Goal: Feedback & Contribution: Contribute content

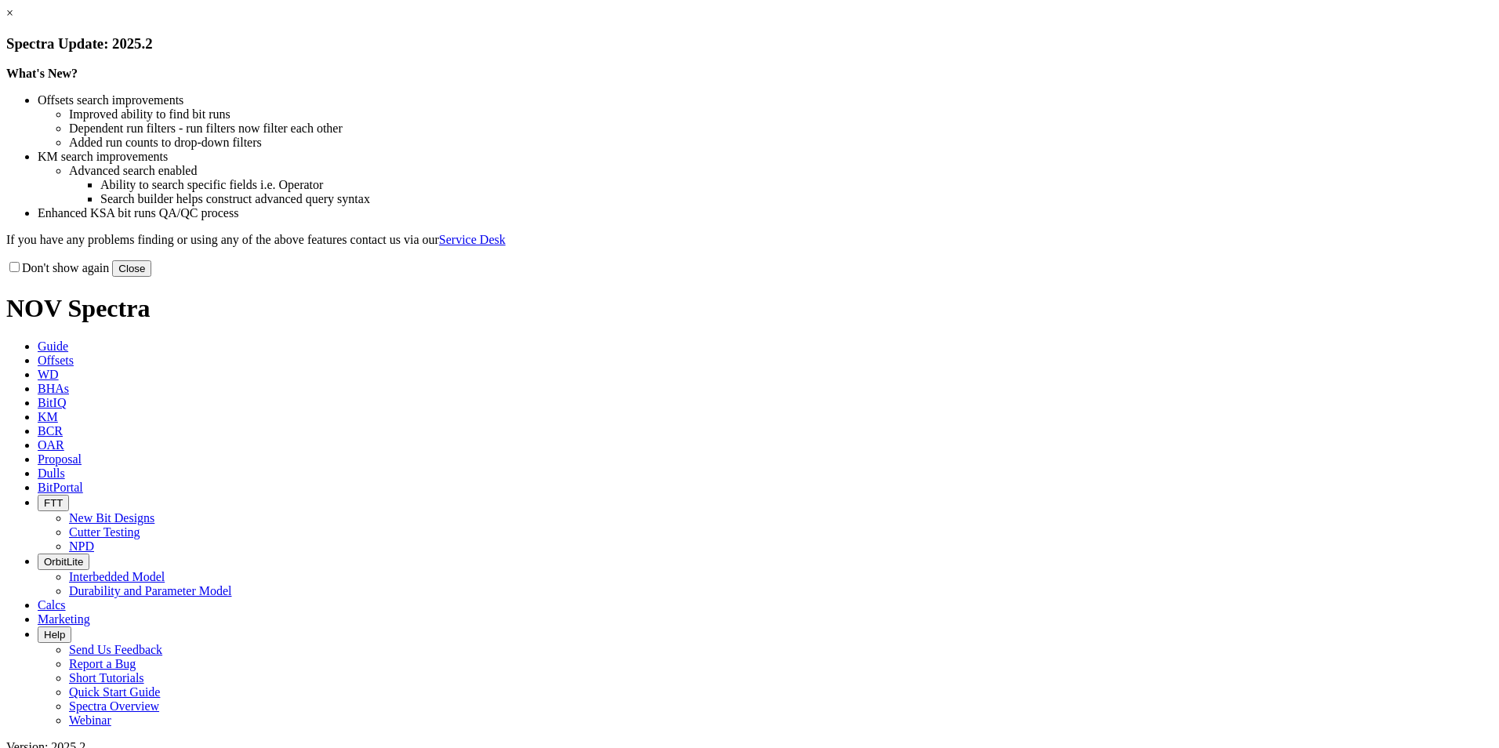
click at [151, 277] on button "Close" at bounding box center [131, 268] width 39 height 16
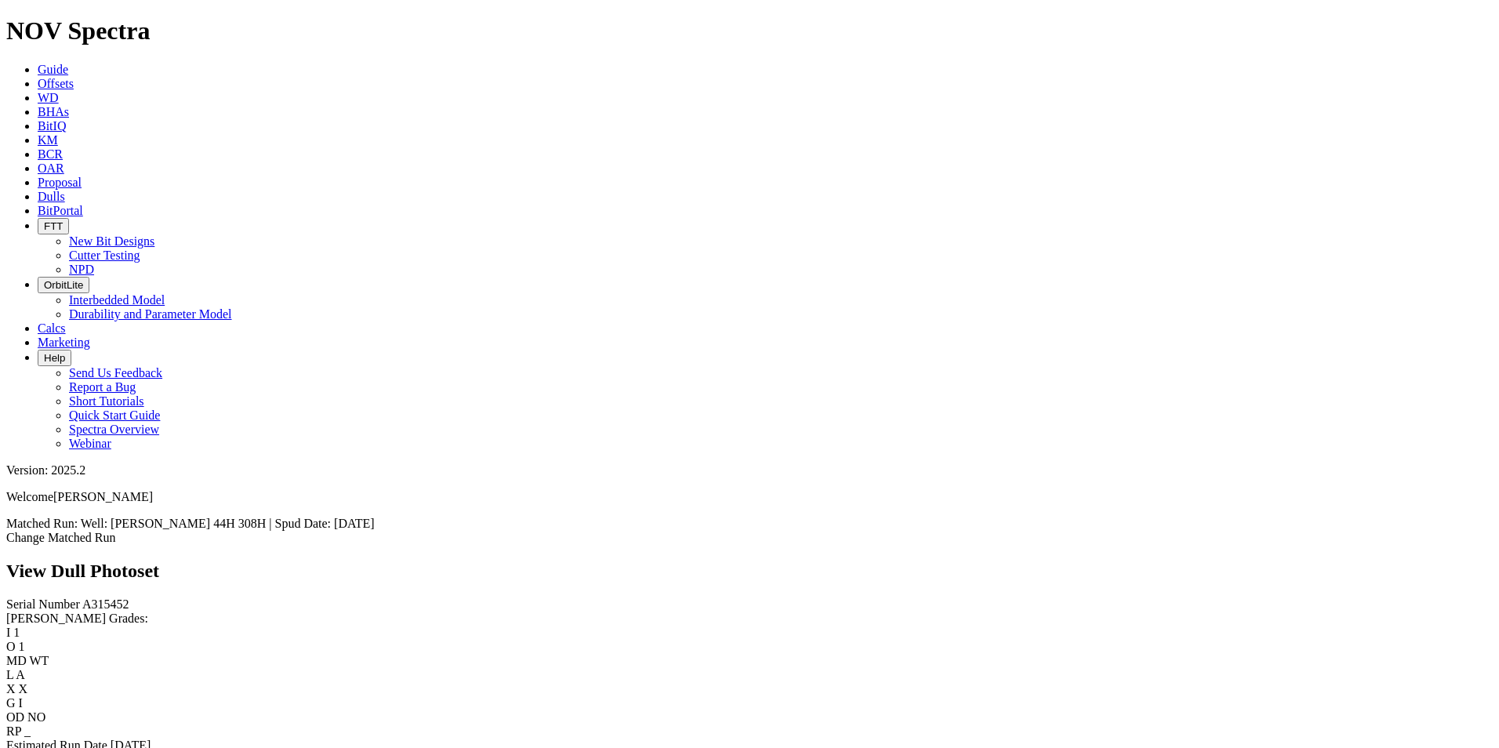
click at [112, 747] on link "Bit Condition Report" at bounding box center [59, 759] width 106 height 13
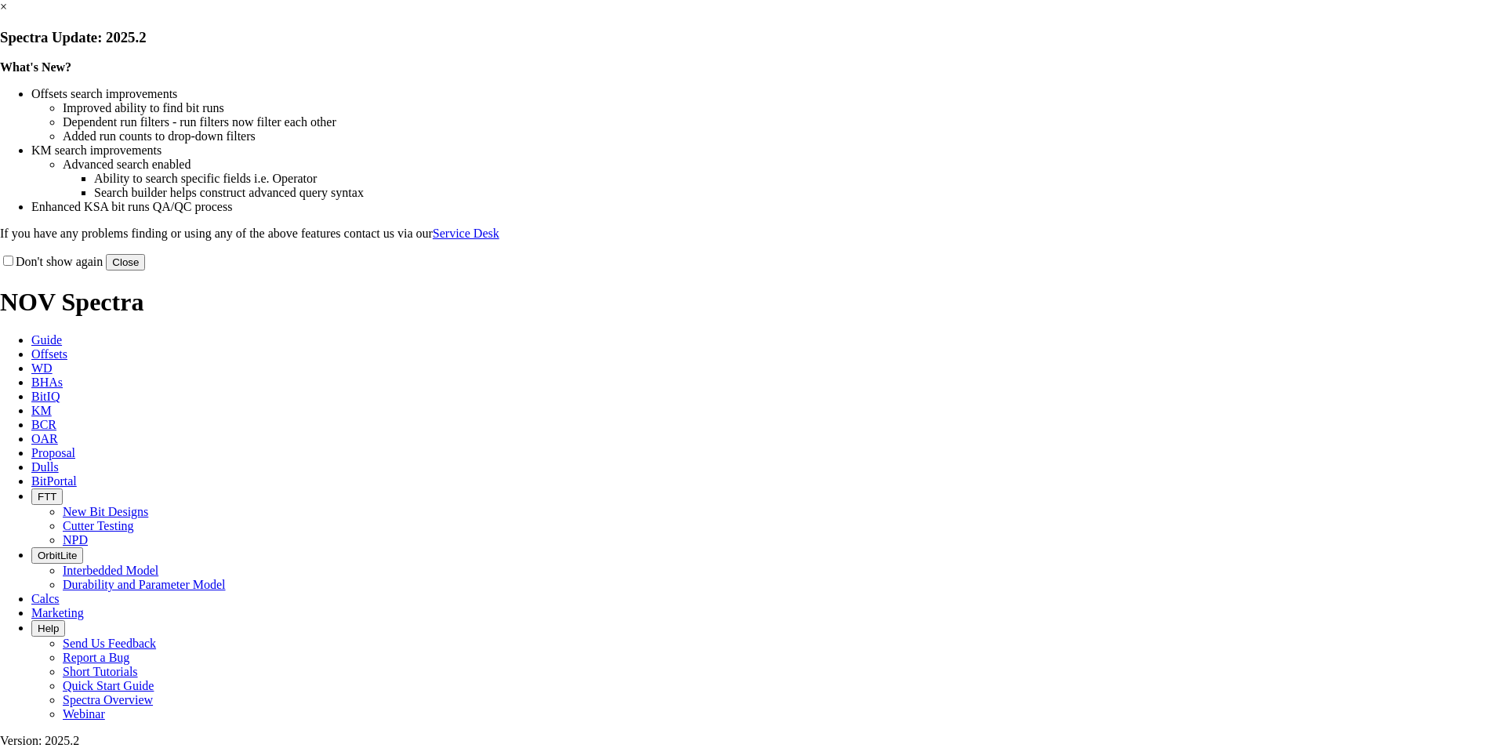
click at [145, 271] on button "Close" at bounding box center [125, 262] width 39 height 16
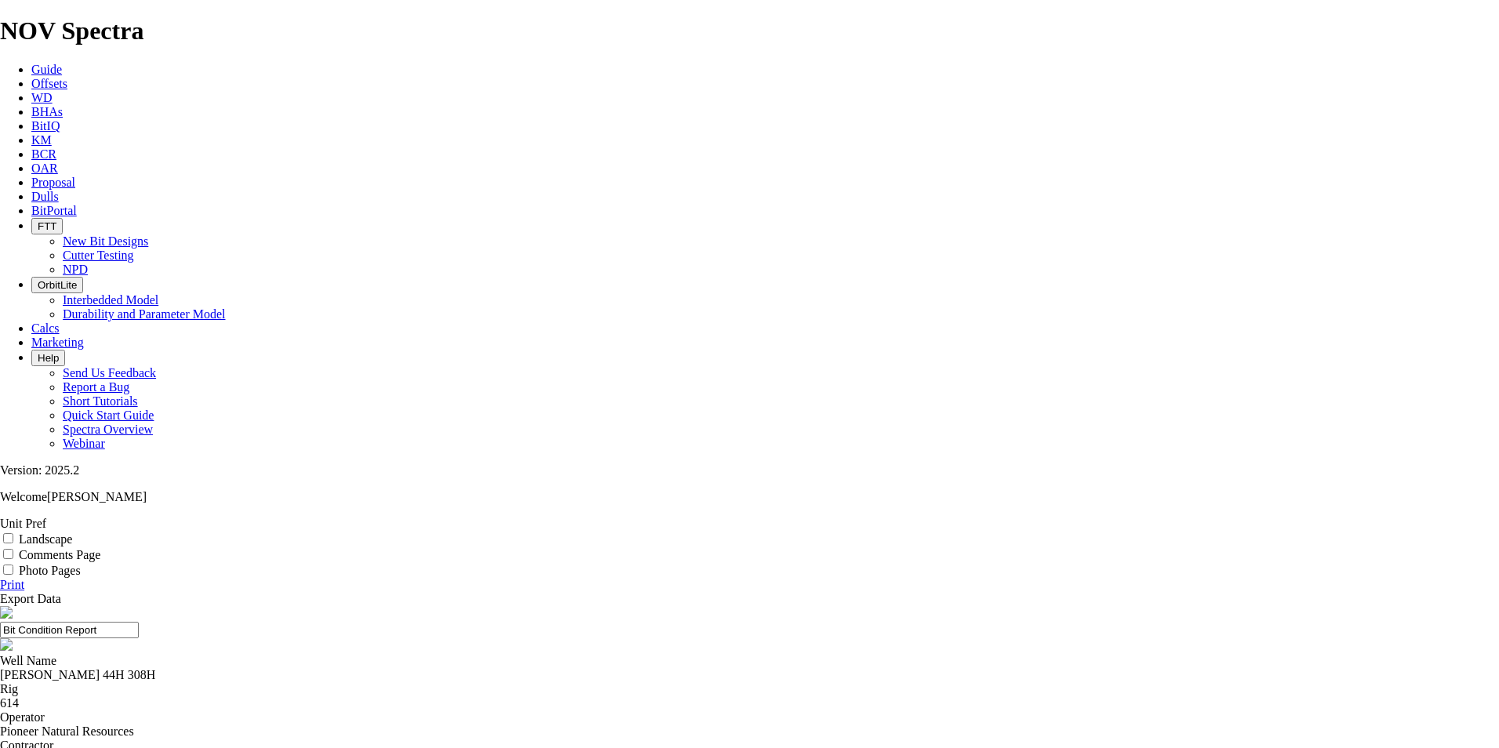
click at [598, 668] on div "DAVIS-FORTUNE 44H 308H" at bounding box center [749, 675] width 1499 height 14
copy div "DAVIS-FORTUNE 44H 308H"
click at [67, 77] on span "Offsets" at bounding box center [49, 83] width 36 height 13
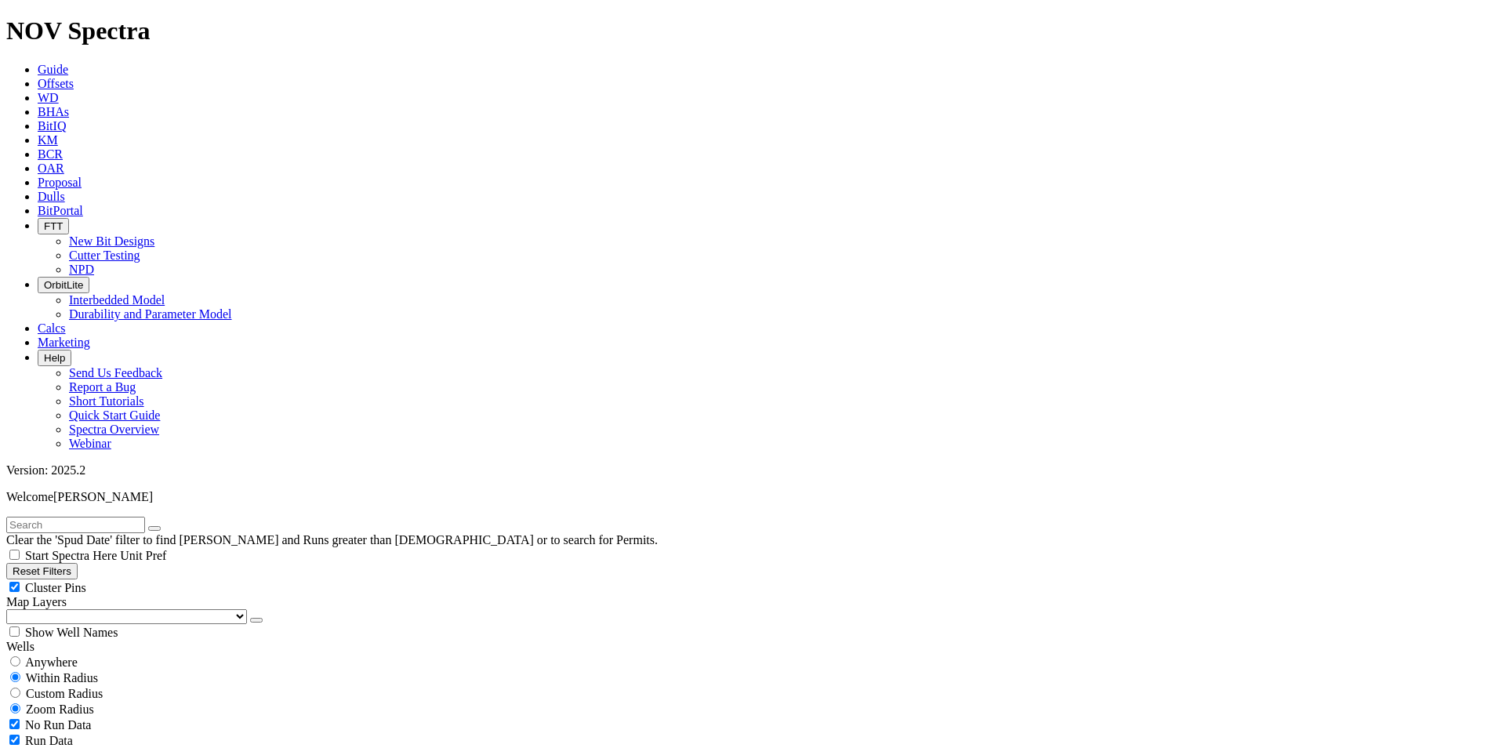
click at [145, 517] on input "text" at bounding box center [75, 525] width 139 height 16
paste input "DAVIS-FORTUNE 44H 308H"
type input "DAVIS-FORTUNE 44H 308H"
drag, startPoint x: 40, startPoint y: 245, endPoint x: 126, endPoint y: 258, distance: 87.2
click at [40, 656] on span "Anywhere" at bounding box center [51, 662] width 53 height 13
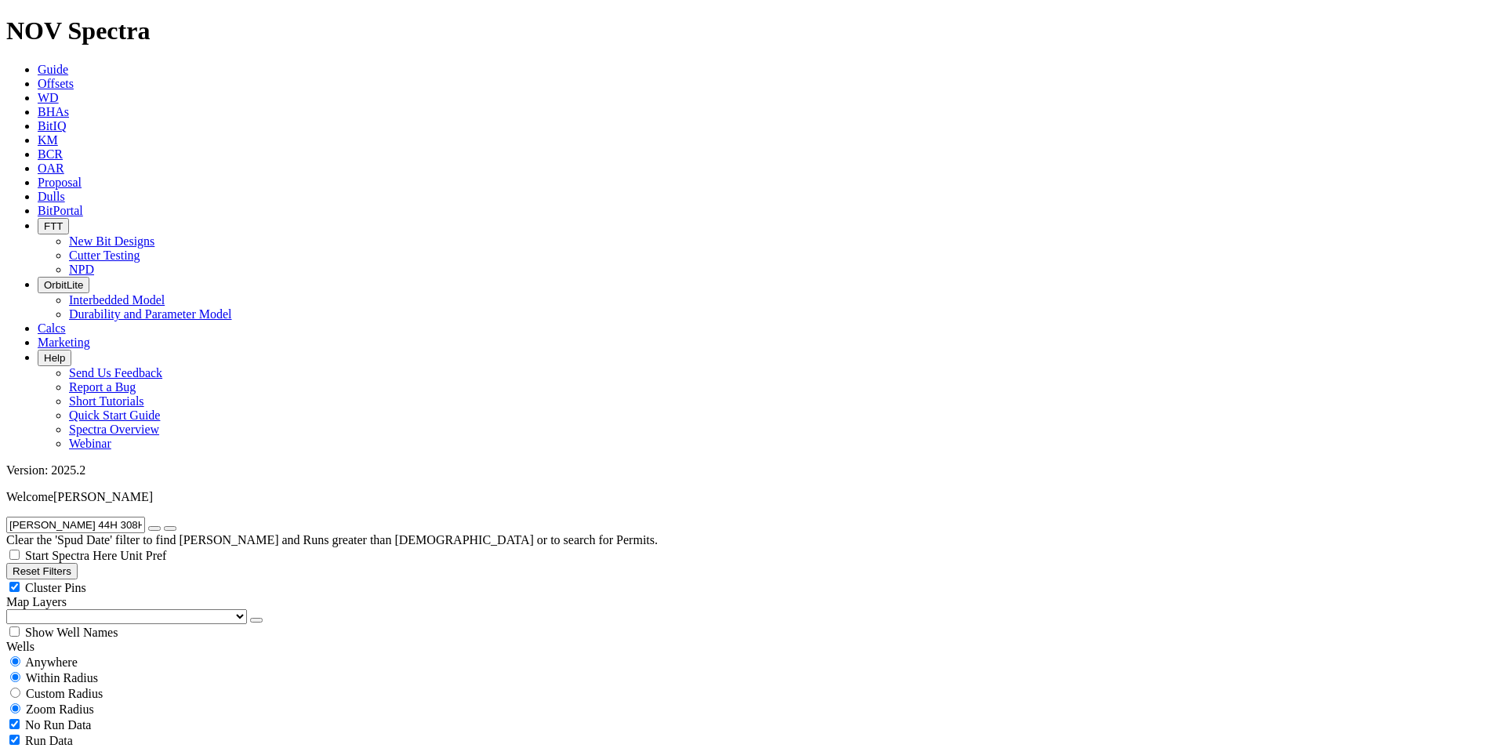
radio input "true"
radio input "false"
click at [49, 609] on select "US Counties Alberta, CA Townships British Columbia, CA Townships British Columb…" at bounding box center [126, 616] width 241 height 15
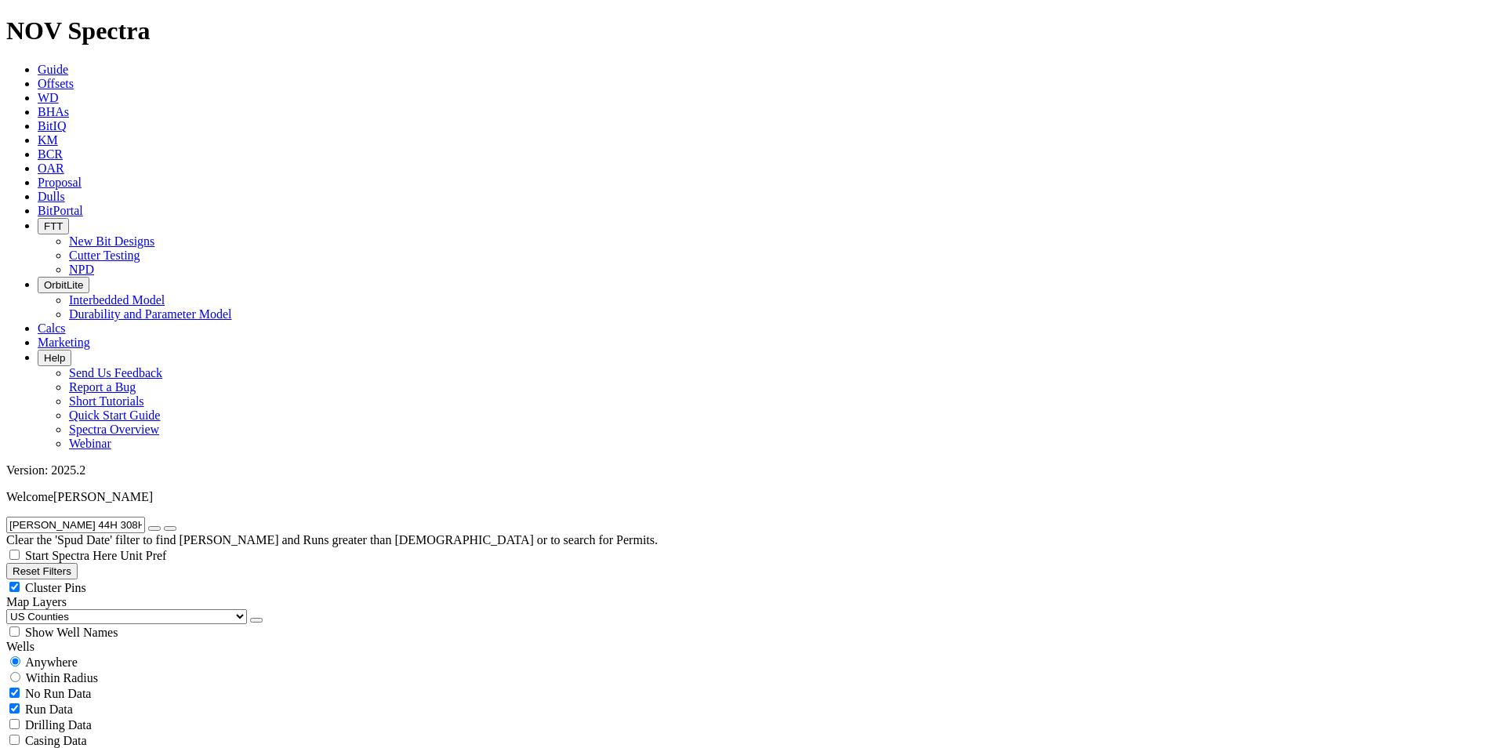
click at [12, 609] on select "US Counties Alberta, CA Townships British Columbia, CA Townships British Columb…" at bounding box center [126, 616] width 241 height 15
click at [159, 624] on div "Show Well Names" at bounding box center [749, 632] width 1487 height 16
checkbox input "true"
click at [162, 670] on div "Within Radius" at bounding box center [749, 678] width 1487 height 16
radio input "false"
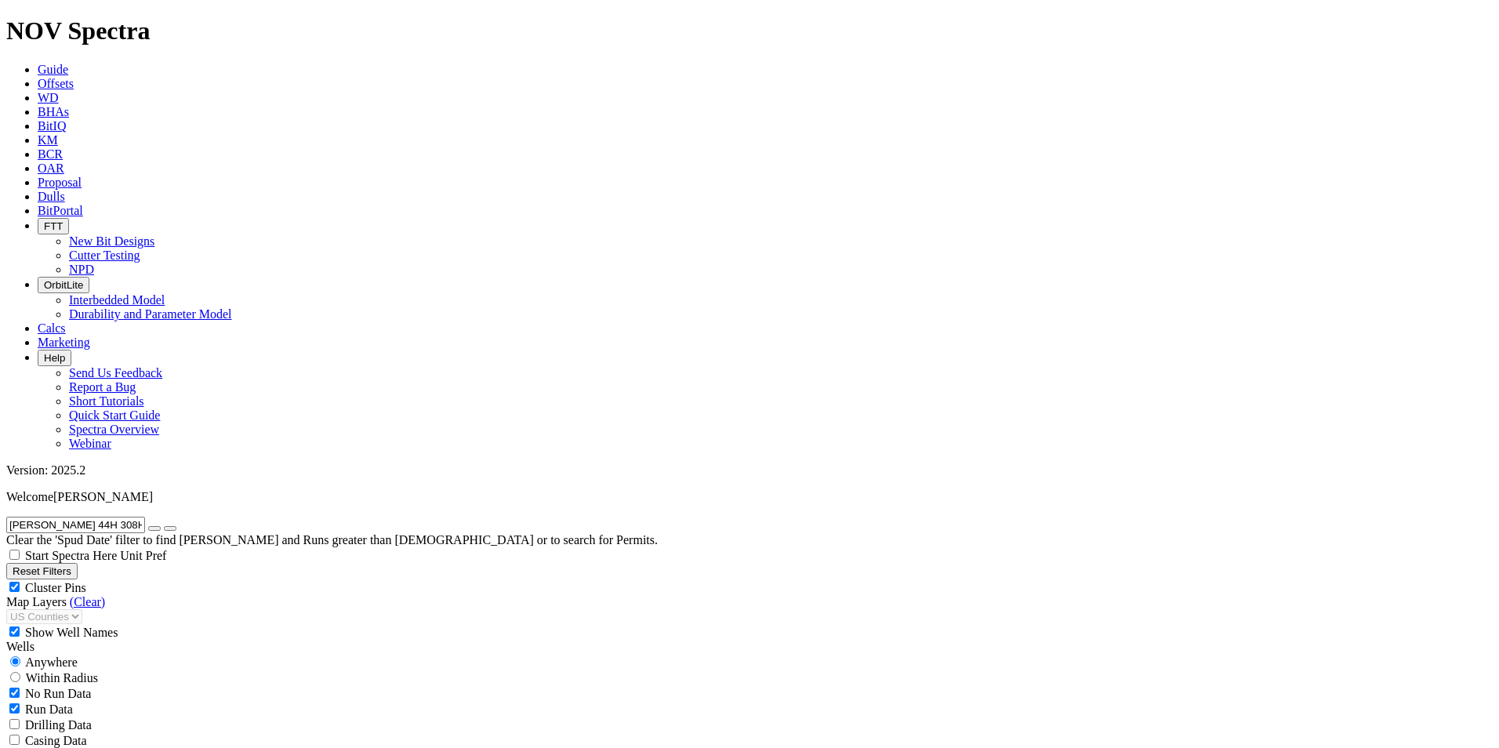
radio input "true"
click at [55, 687] on span "Custom Radius" at bounding box center [64, 693] width 77 height 13
radio input "true"
radio input "false"
click at [111, 717] on input "number" at bounding box center [75, 725] width 139 height 16
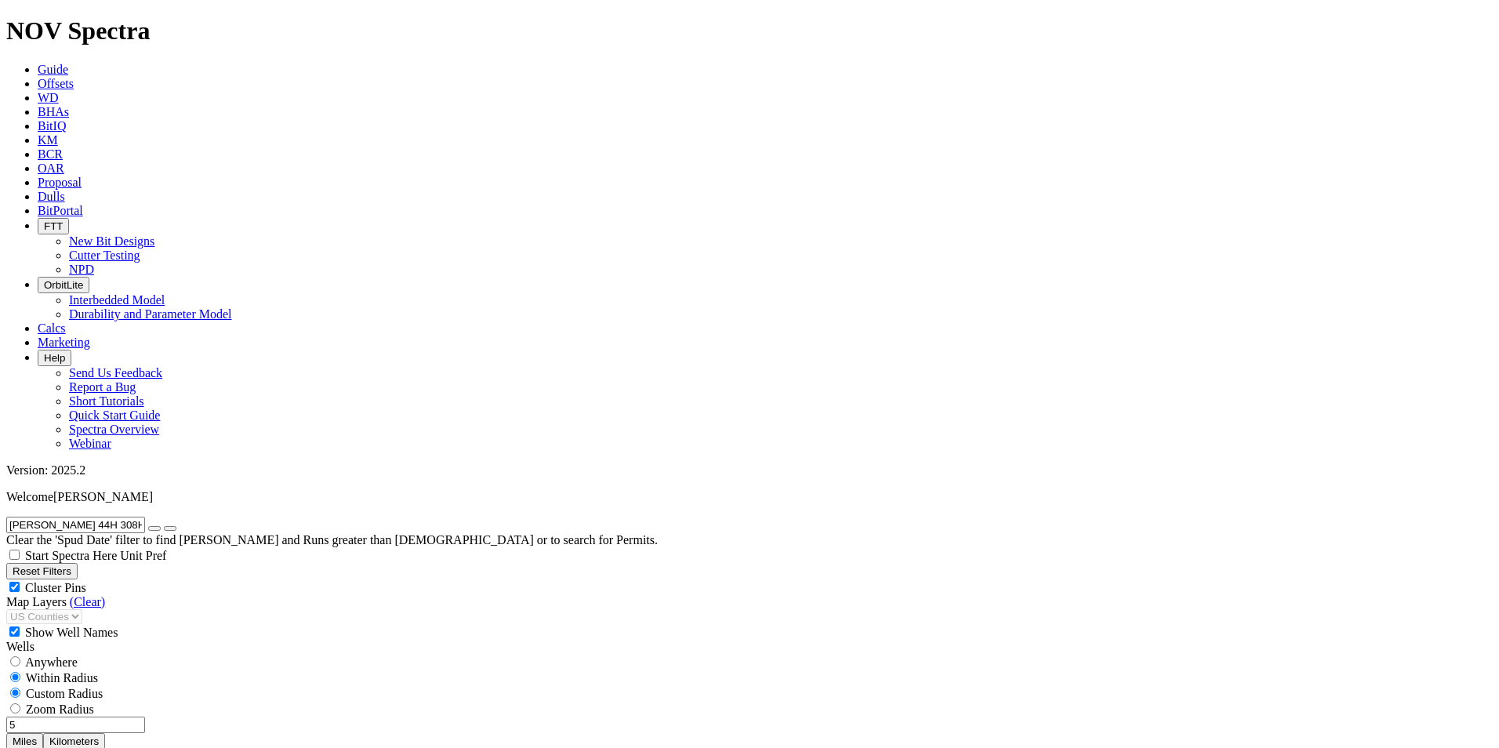
type input "5"
click at [43, 733] on button "Miles" at bounding box center [24, 741] width 37 height 16
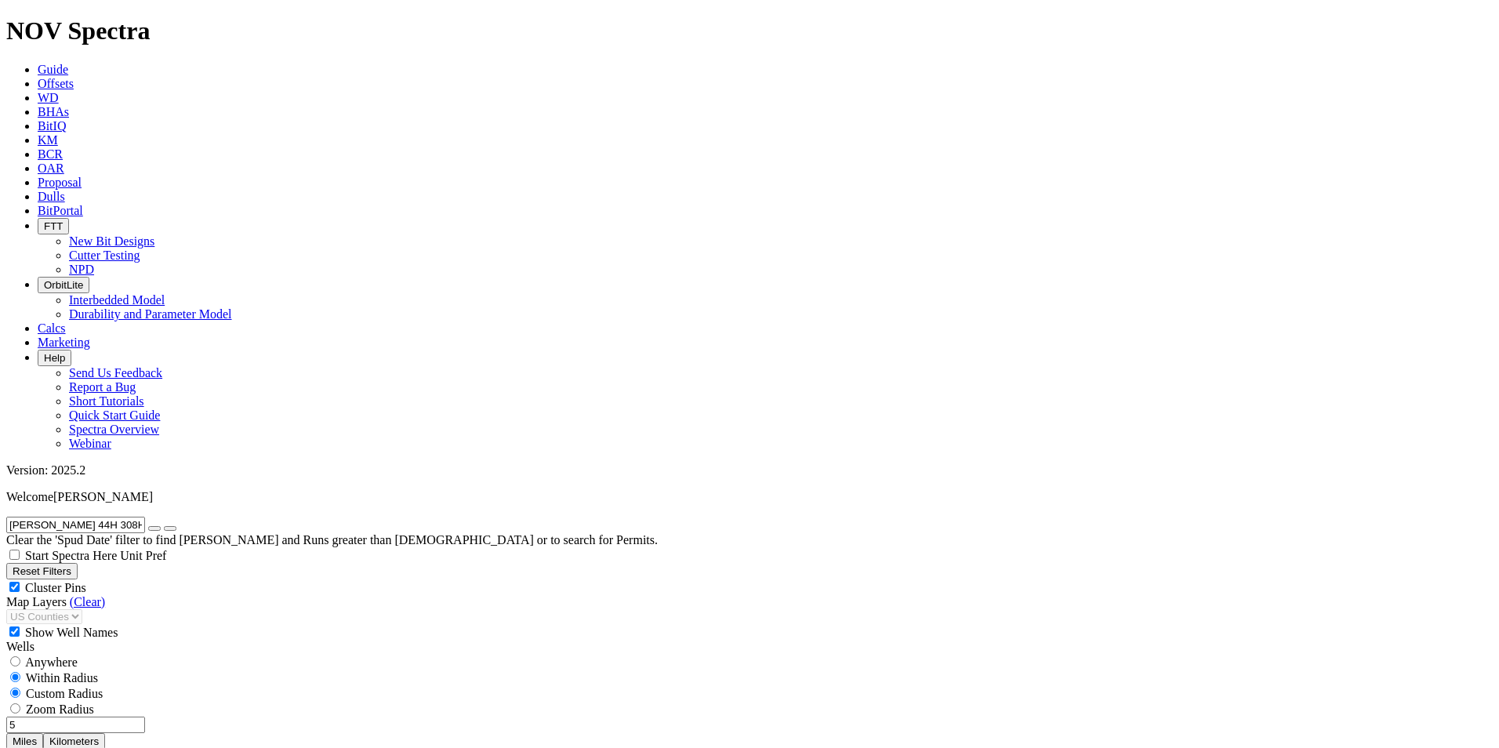
select select "12.25"
checkbox input "false"
select select "? number:12.25 ?"
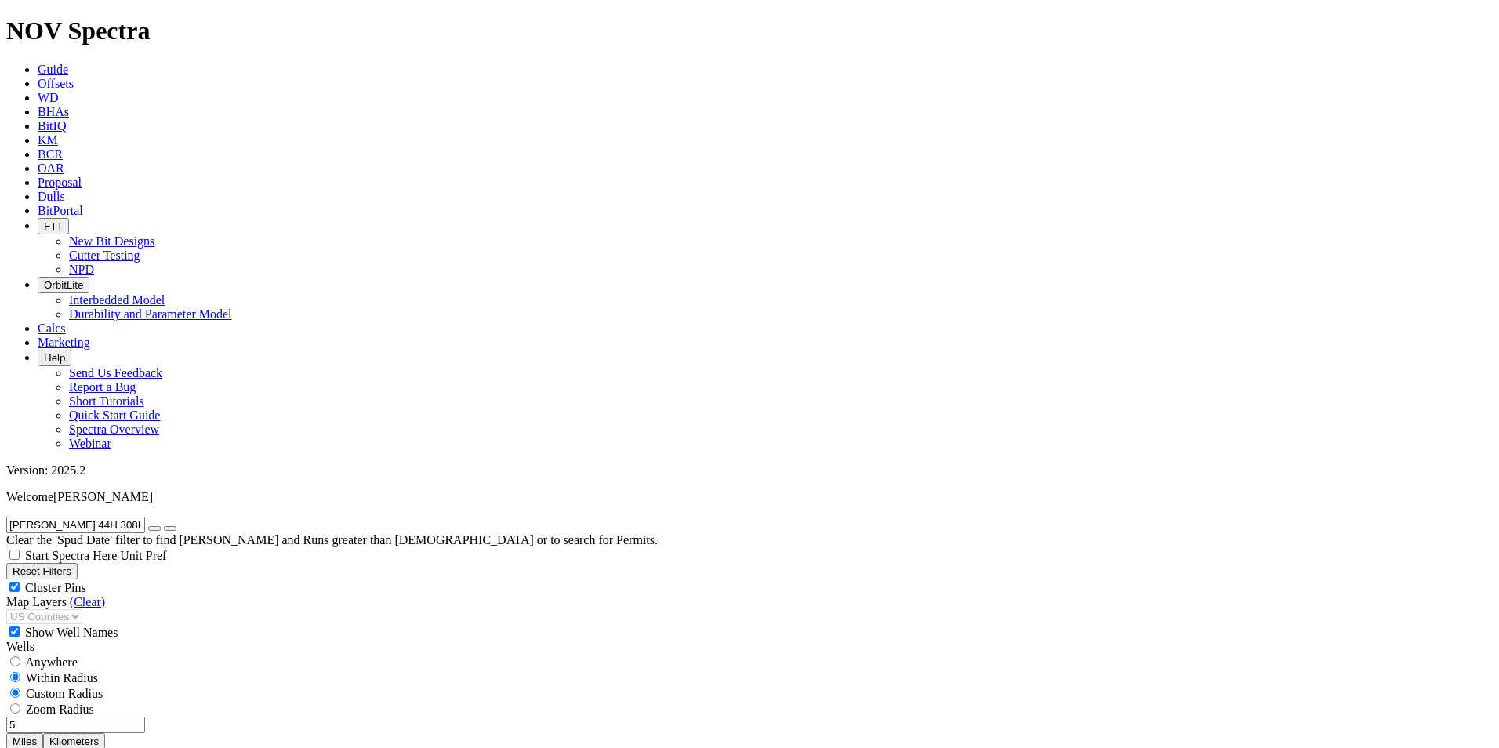
click at [122, 517] on input "DAVIS-FORTUNE 44H 308H" at bounding box center [75, 525] width 139 height 16
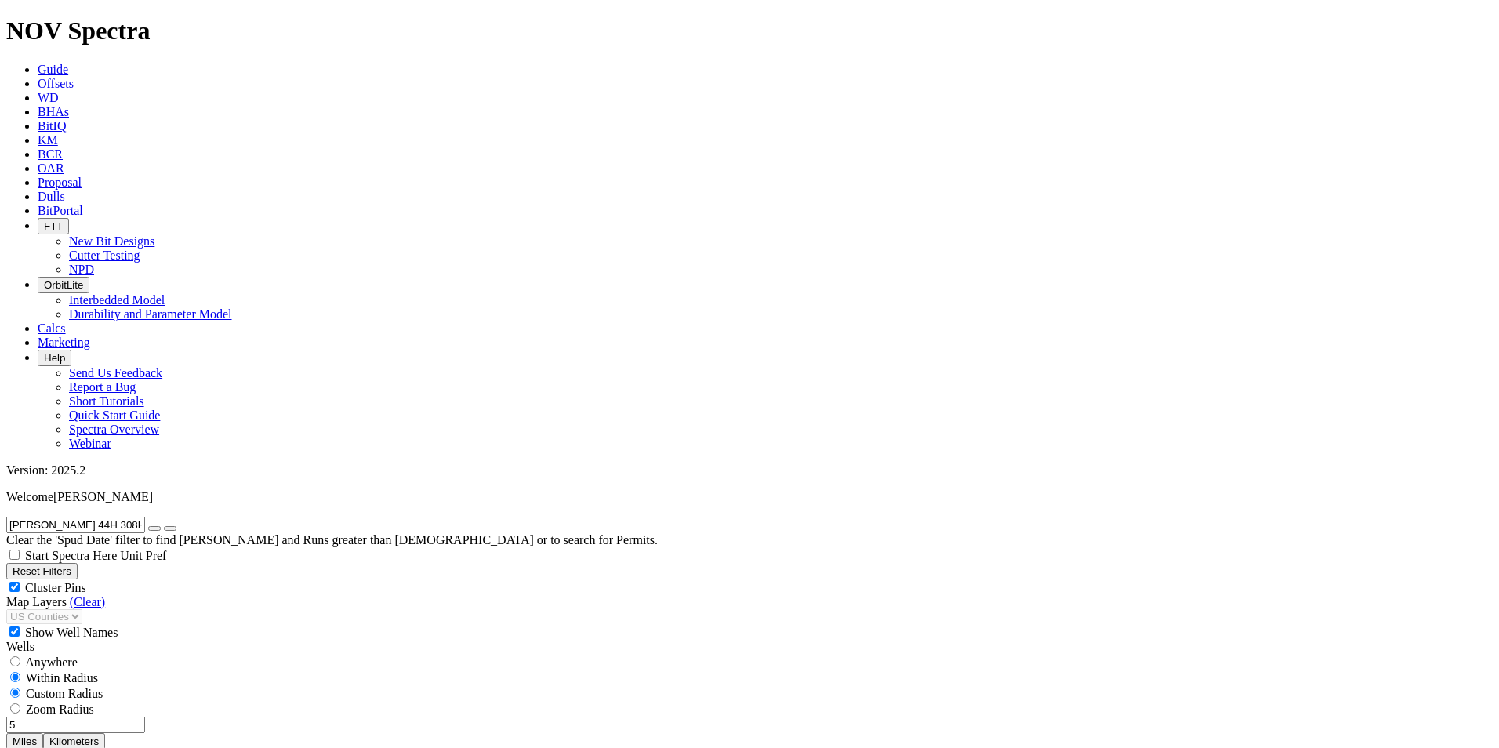
click at [123, 517] on input "DAVIS-FORTUNE 44H 308H" at bounding box center [75, 525] width 139 height 16
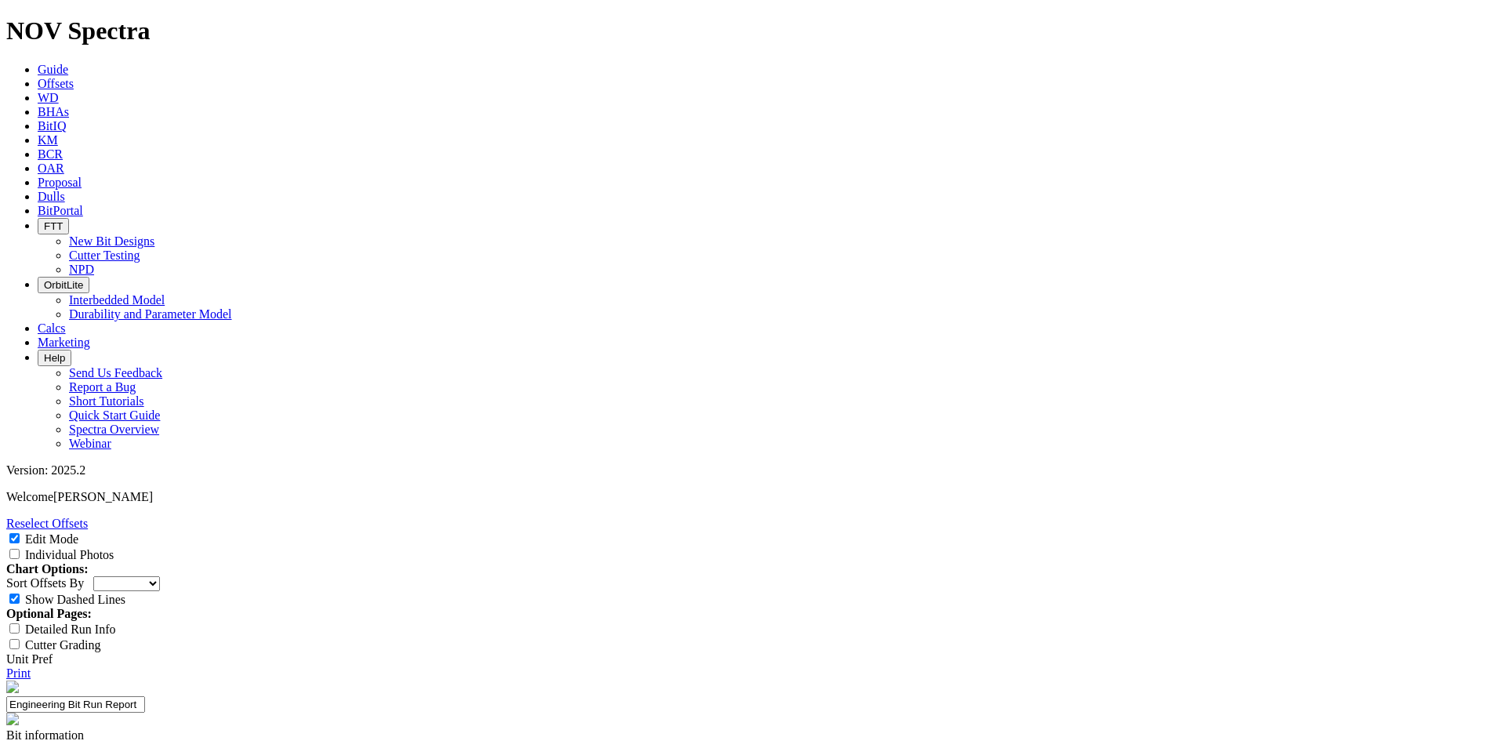
select select "Cutter"
type input "1613 ET180"
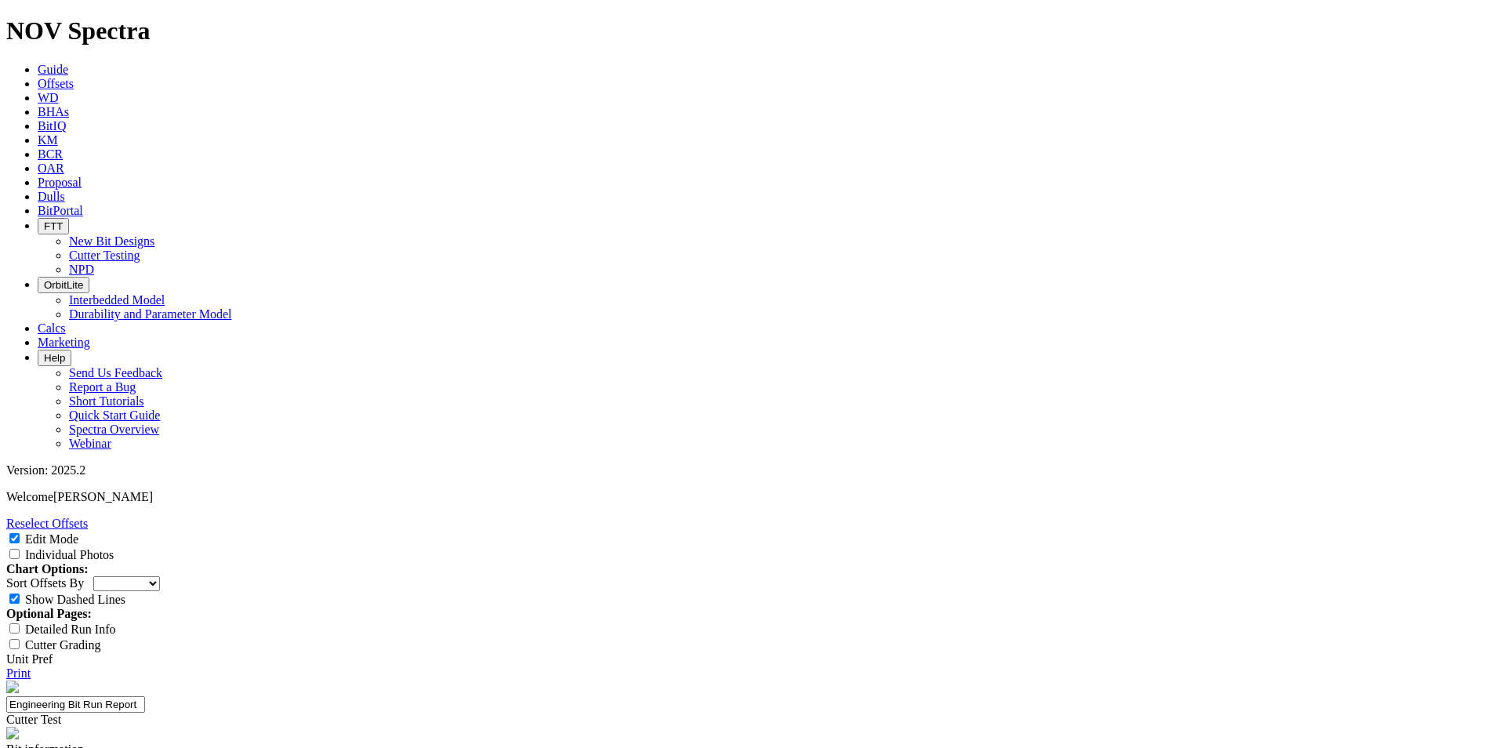
type input "5"
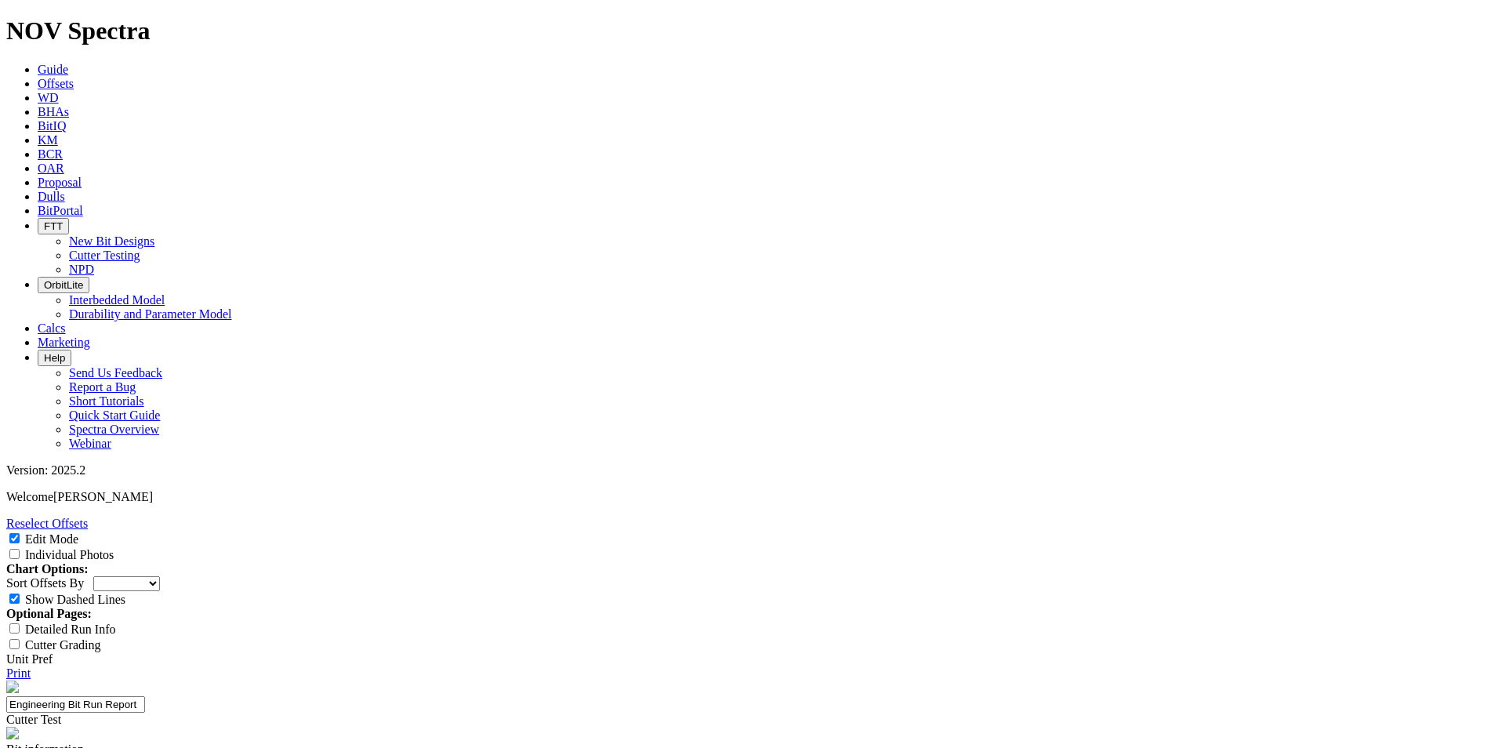
scroll to position [314, 0]
click at [20, 549] on input "Individual Photos" at bounding box center [14, 554] width 10 height 10
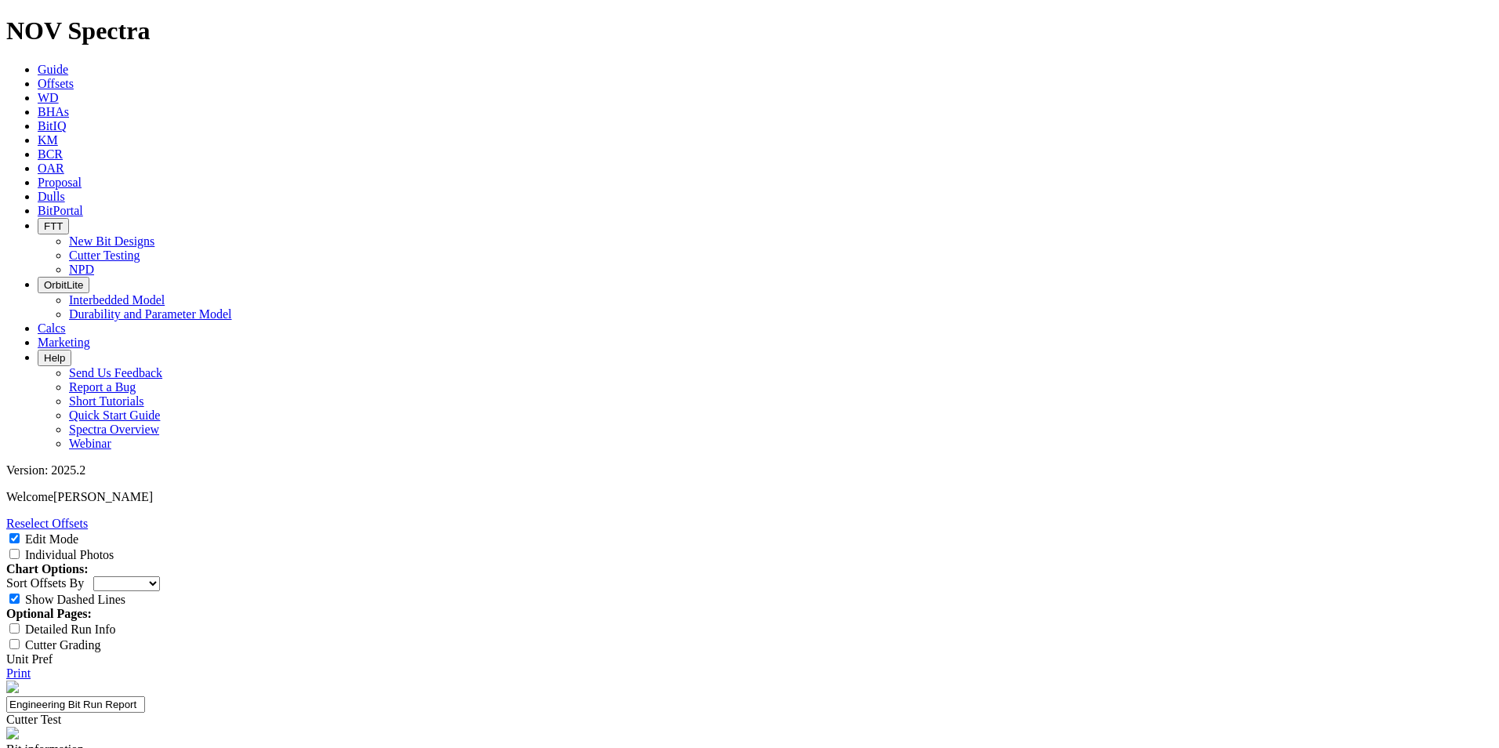
checkbox input "true"
select select "number:1"
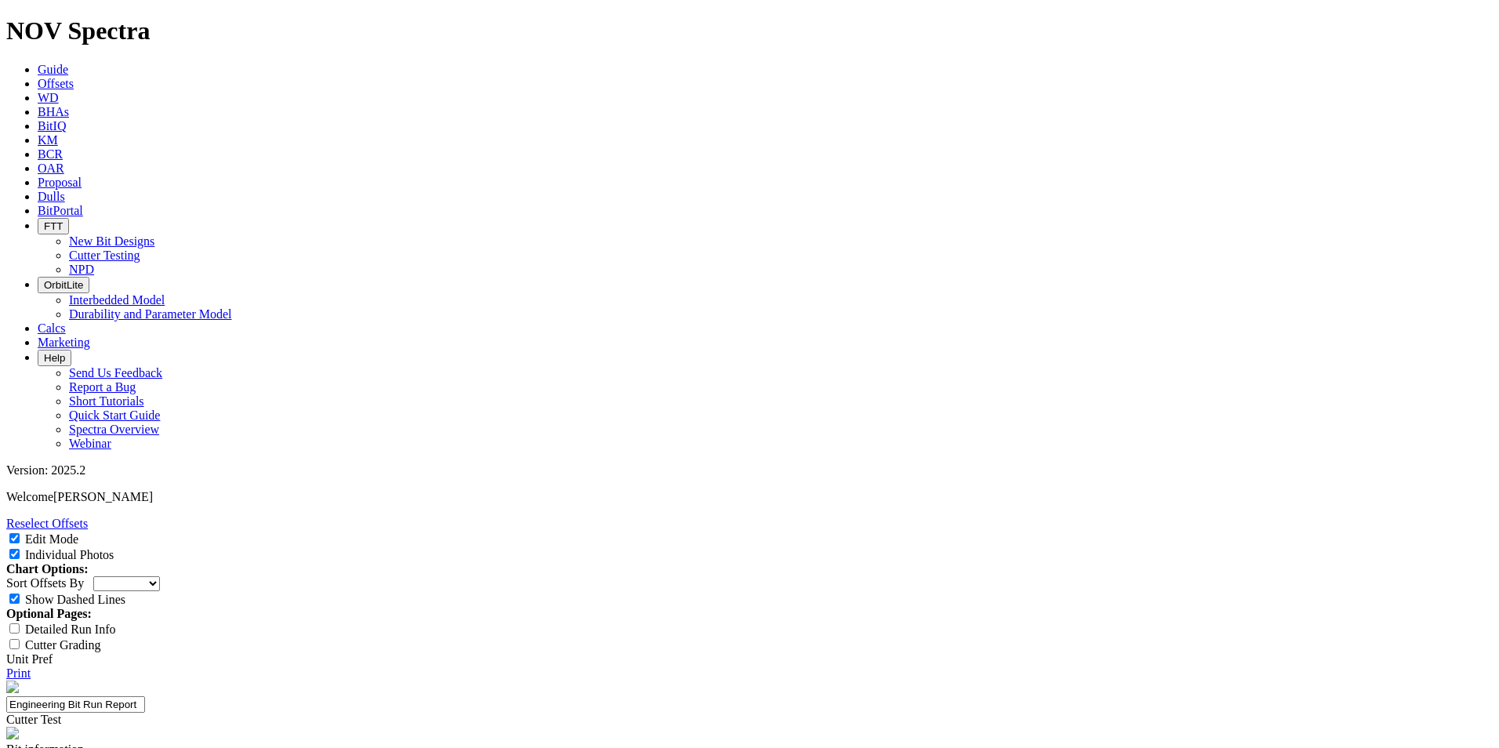
select select "string:WT"
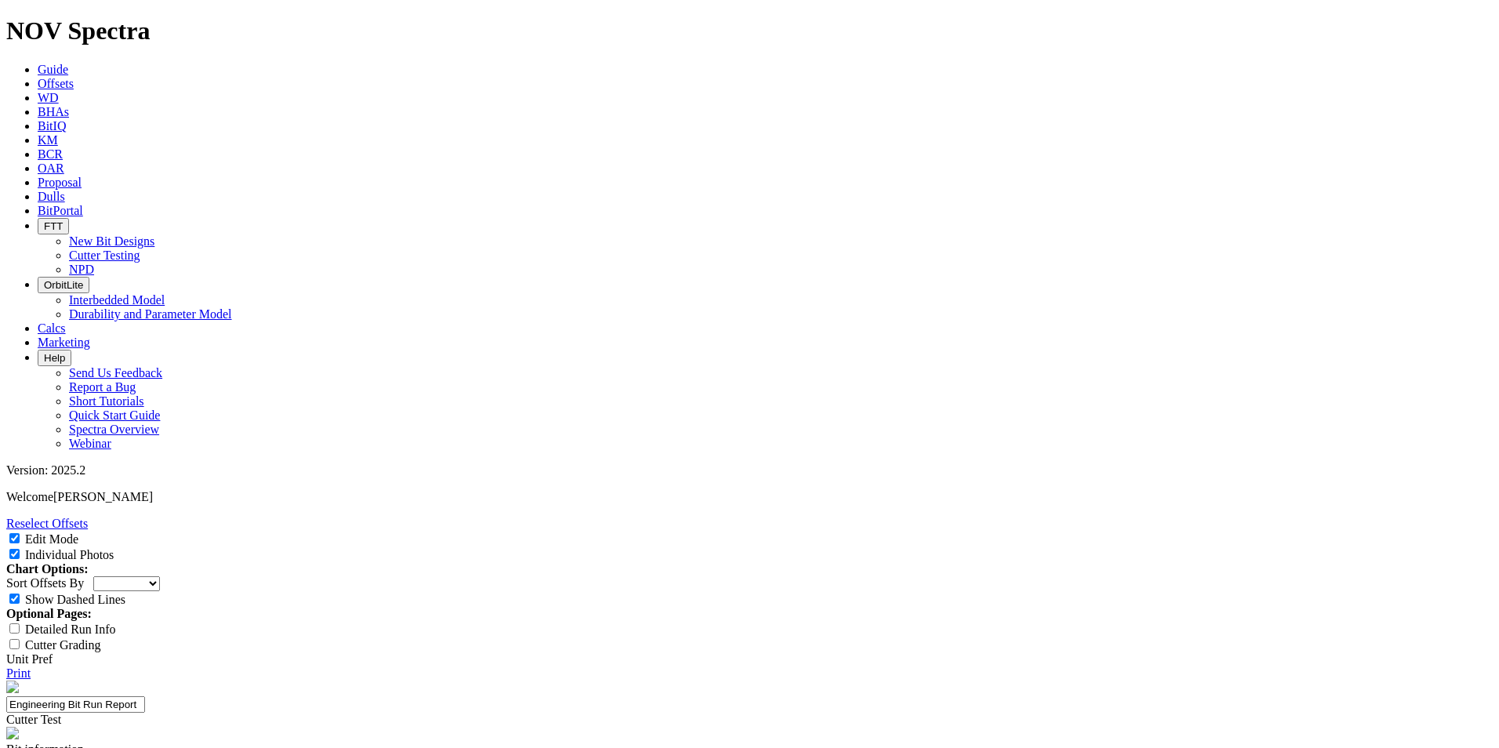
select select "string:A"
select select "string:I"
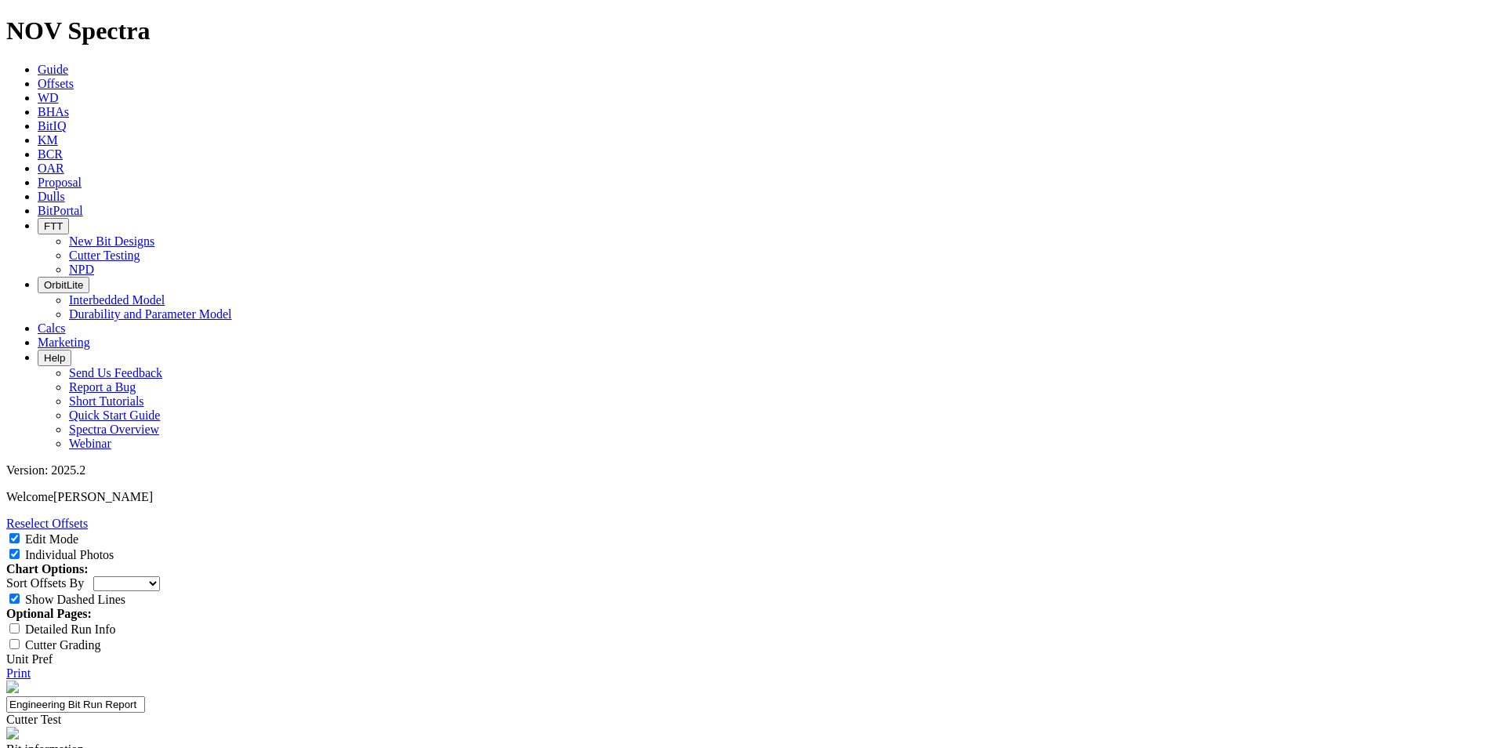
select select "string:I"
select select "string:NO"
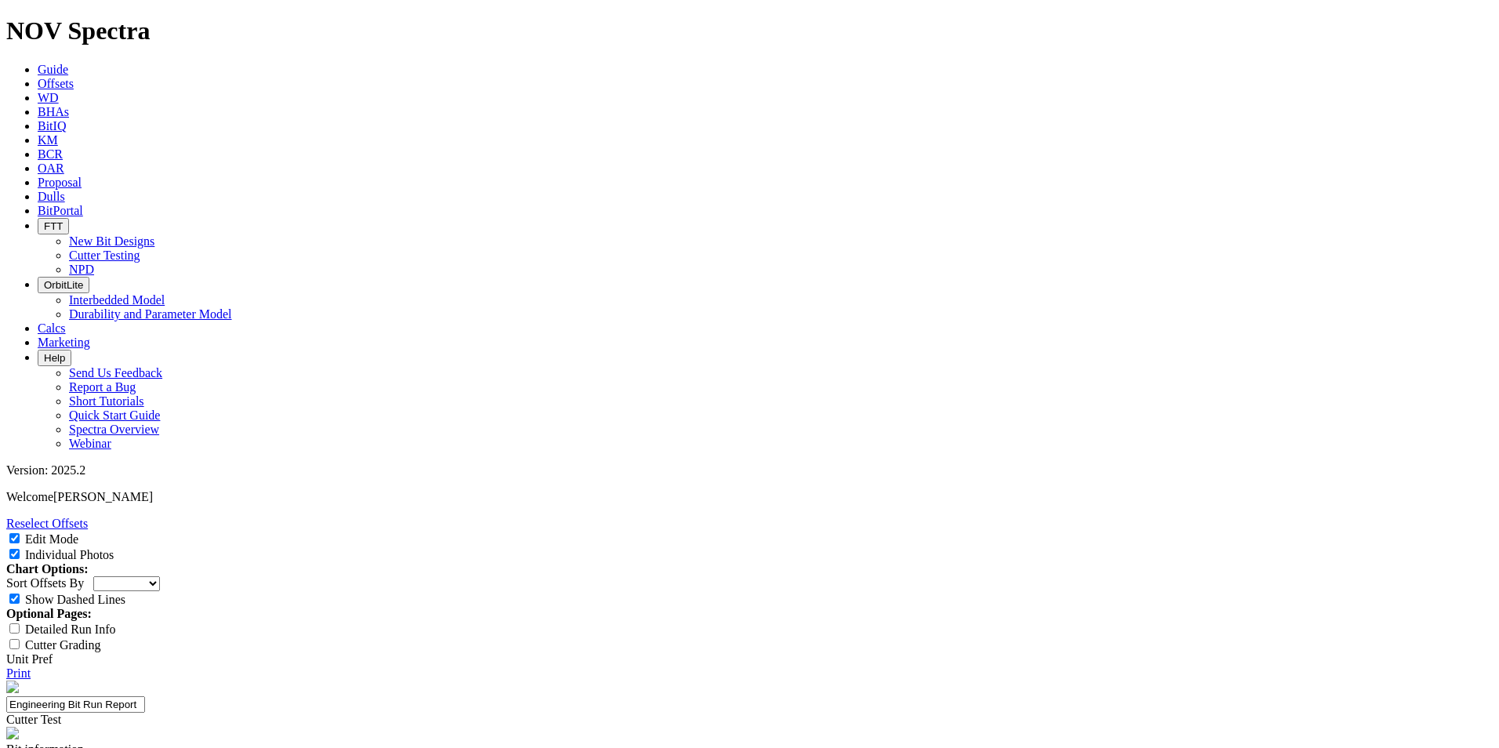
select select "string:NO"
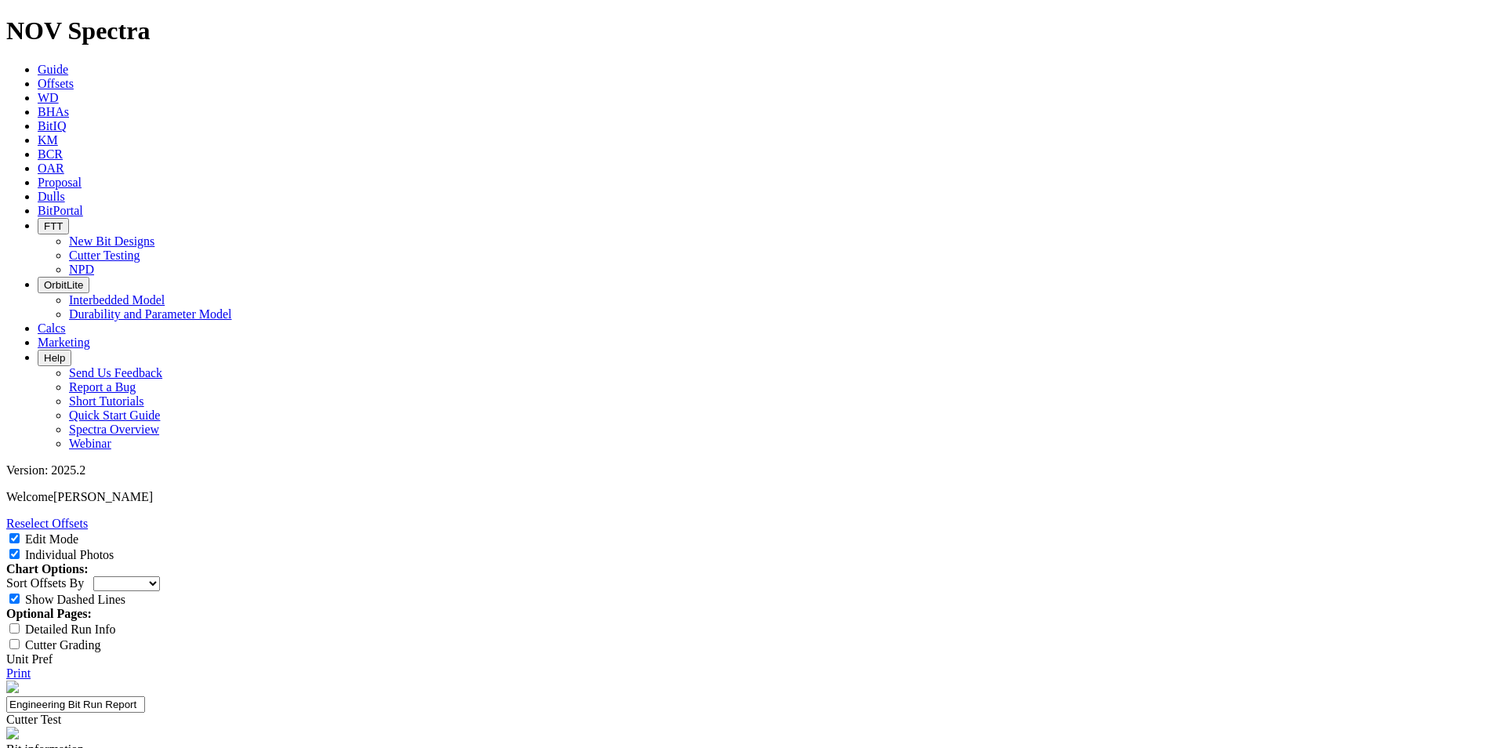
type textarea "Establish baseline with the 1613 ET180 3D IP on the AE10 nose & shoulder in Mid…"
type textarea "Competitive one run to section TD"
type textarea "N"
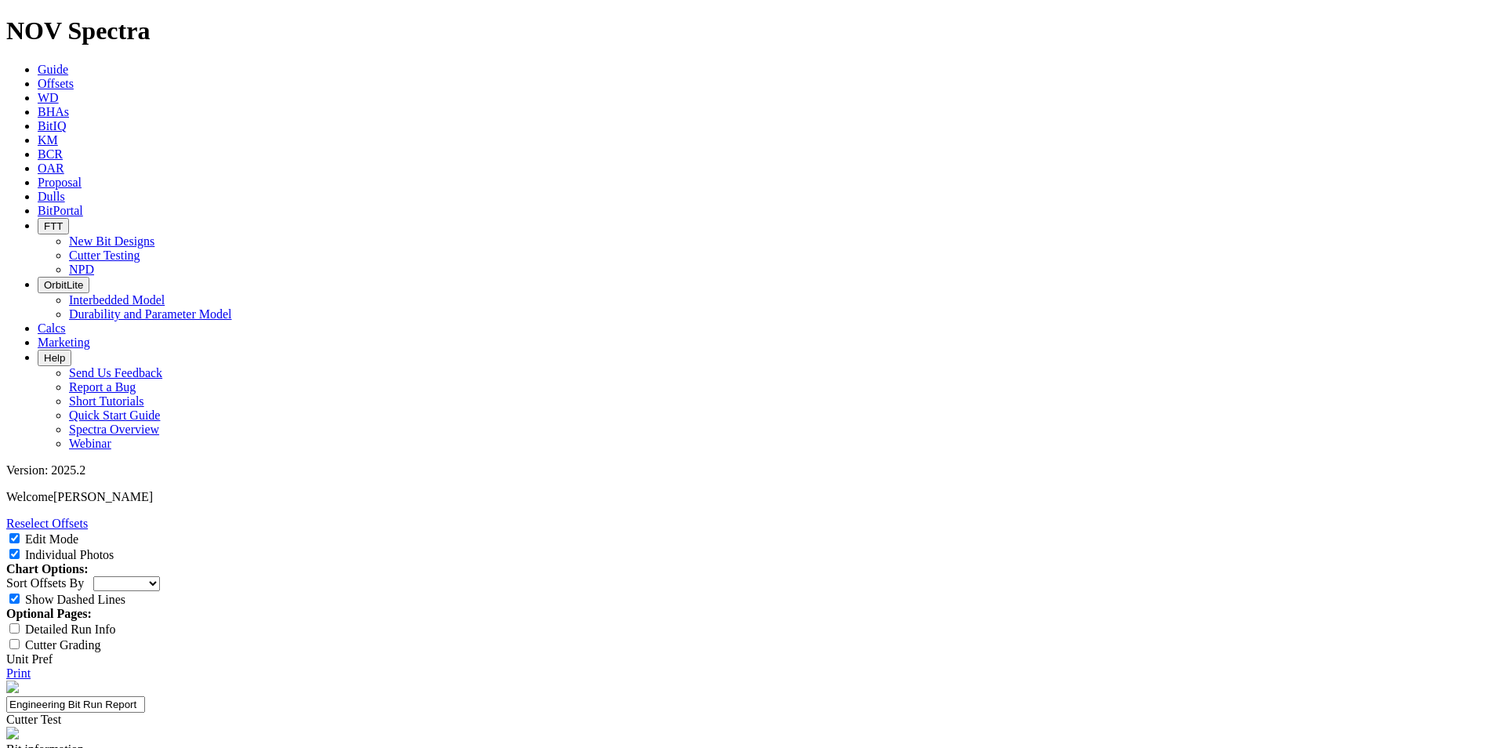
type textarea "Normal slight wear on the nose & shoulder"
